Goal: Transaction & Acquisition: Purchase product/service

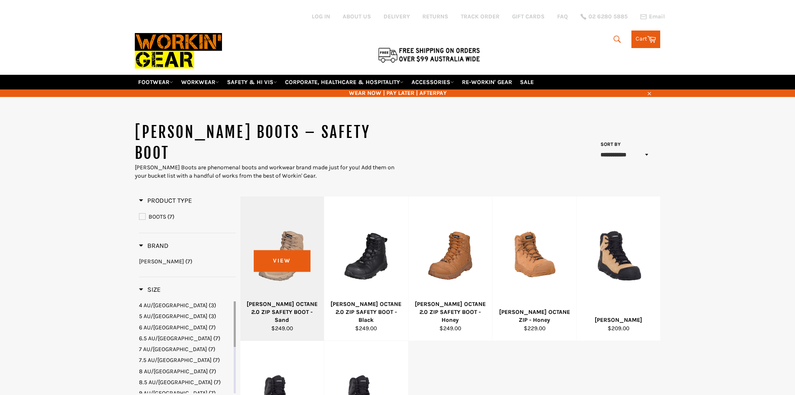
click at [264, 247] on div at bounding box center [282, 256] width 63 height 98
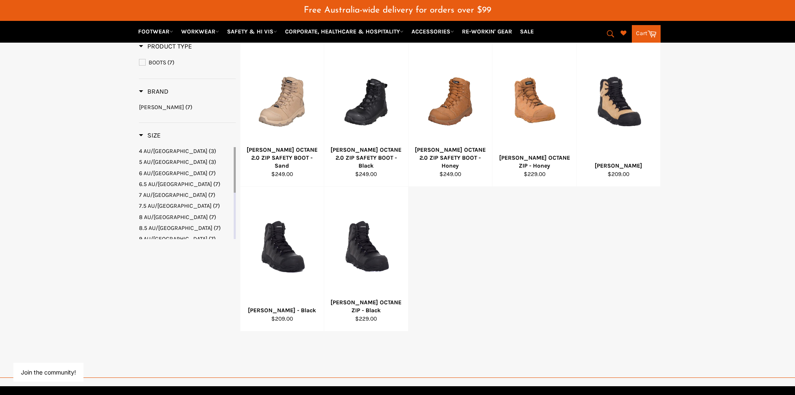
scroll to position [112, 0]
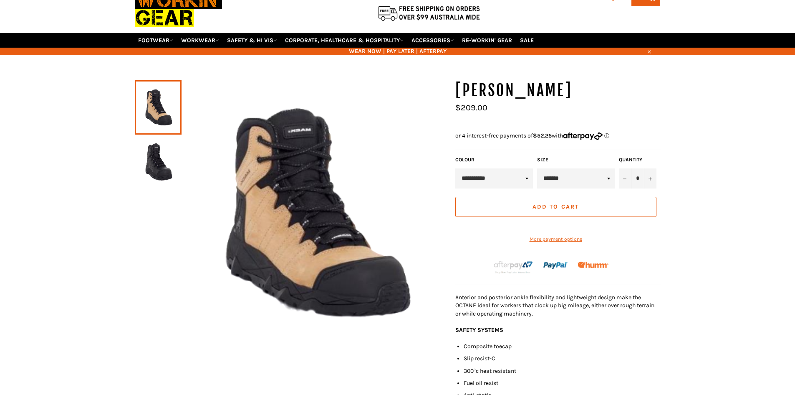
scroll to position [62, 0]
